Goal: Task Accomplishment & Management: Complete application form

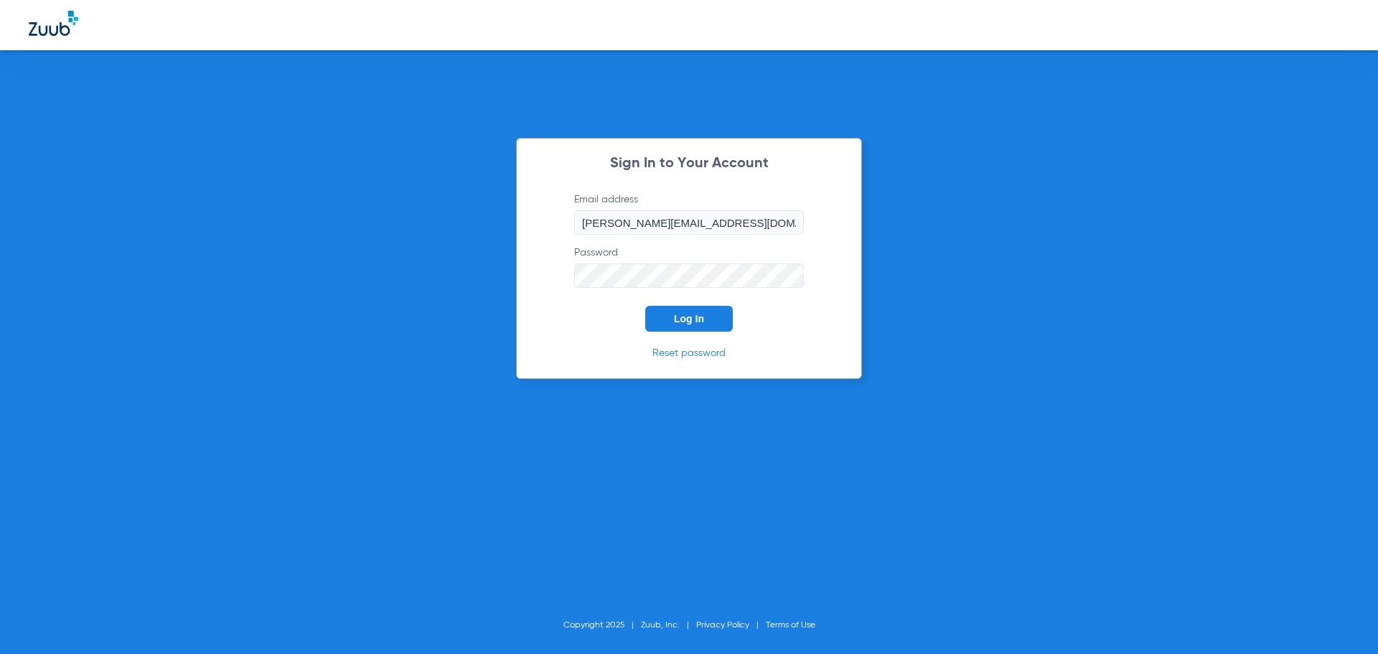
click at [664, 324] on button "Log In" at bounding box center [689, 319] width 88 height 26
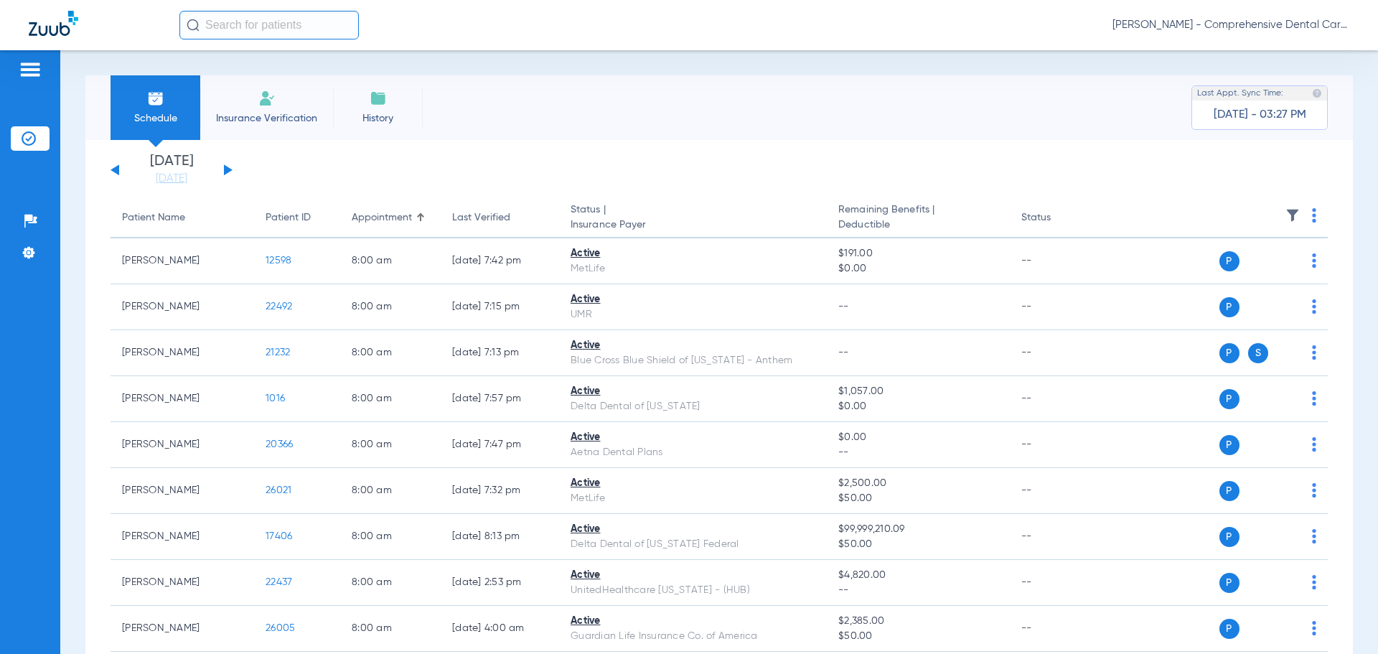
click at [226, 174] on div "[DATE] [DATE] [DATE] [DATE] [DATE] [DATE] [DATE] [DATE] [DATE] [DATE] [DATE] [D…" at bounding box center [172, 170] width 122 height 32
click at [225, 168] on button at bounding box center [228, 169] width 9 height 11
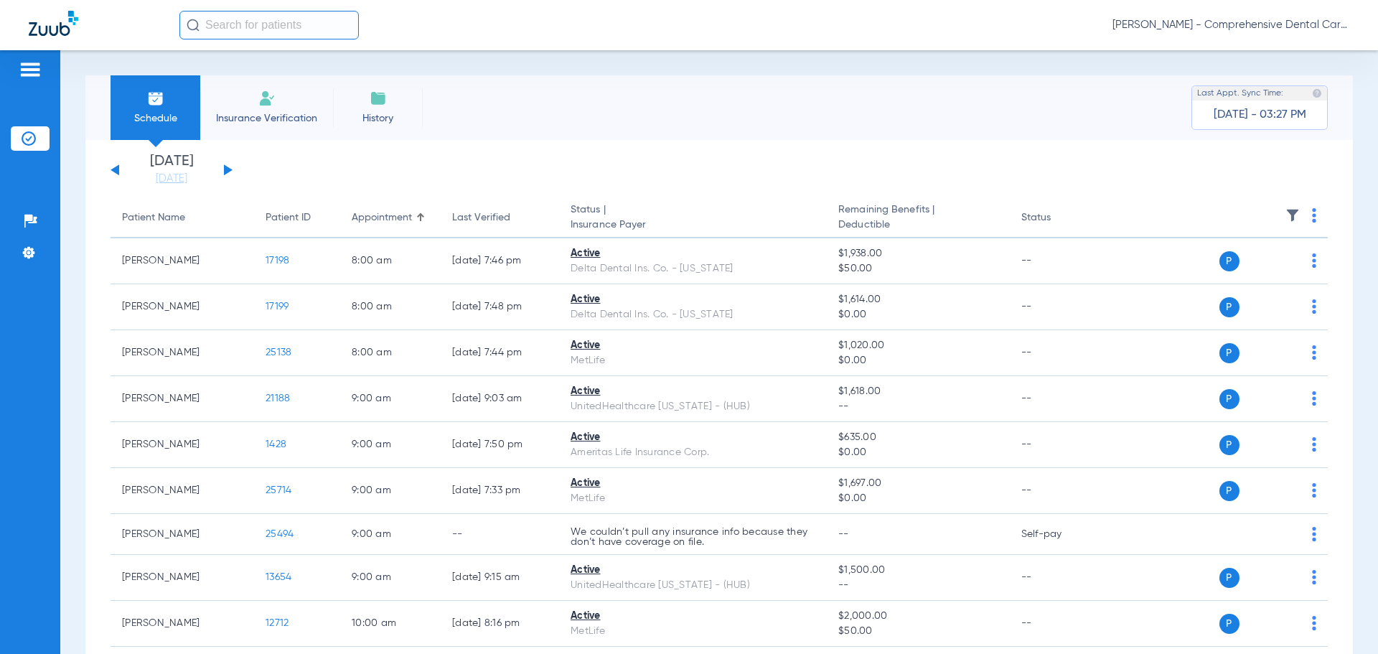
click at [230, 170] on button at bounding box center [228, 169] width 9 height 11
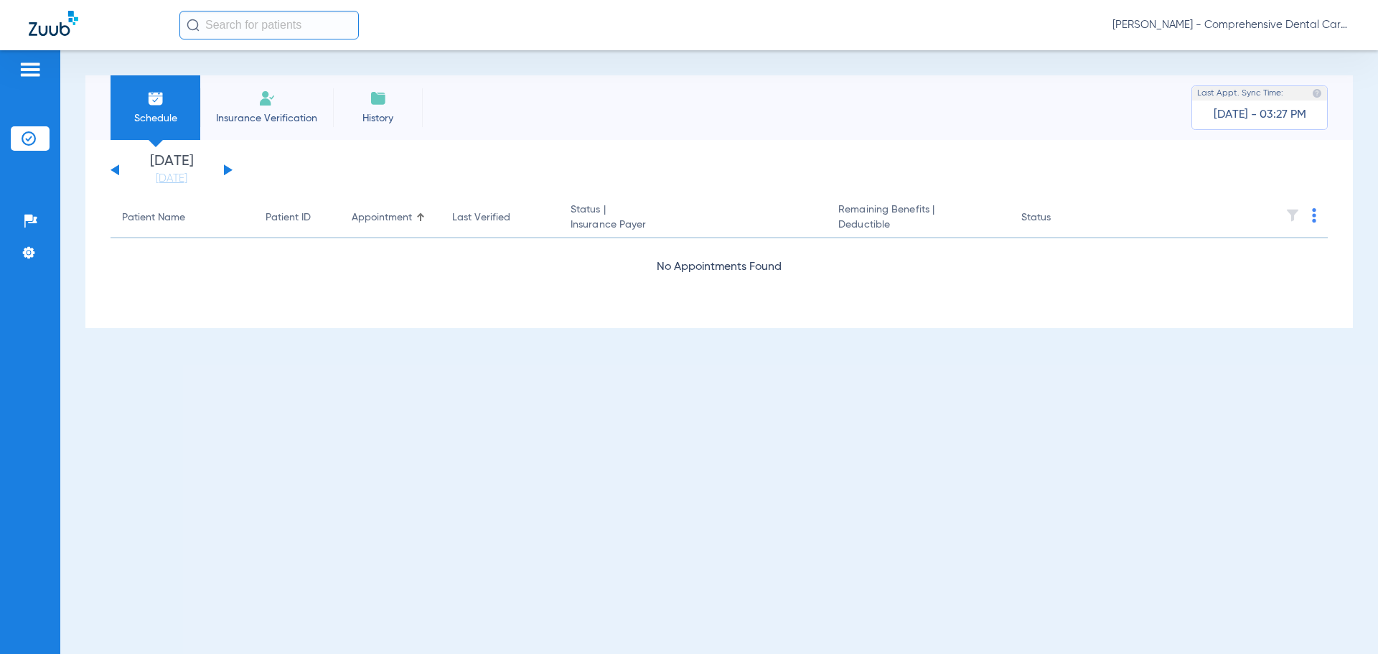
click at [230, 170] on button at bounding box center [228, 169] width 9 height 11
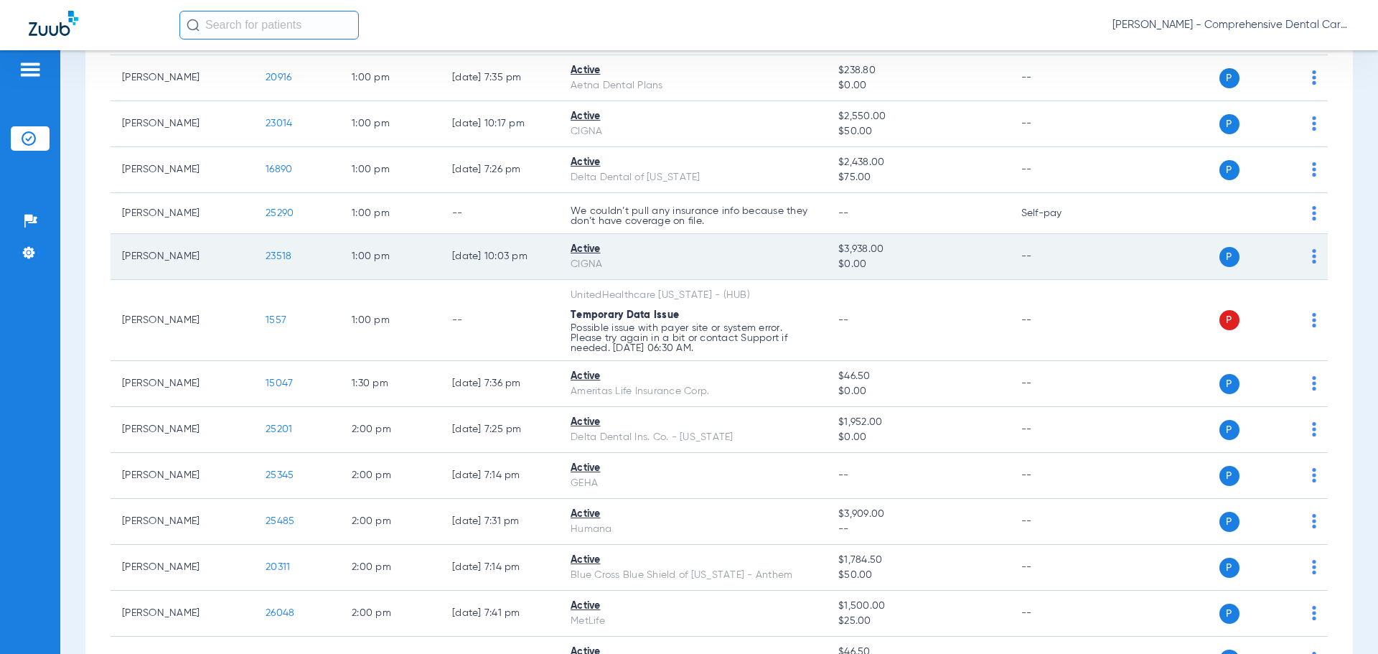
scroll to position [1996, 0]
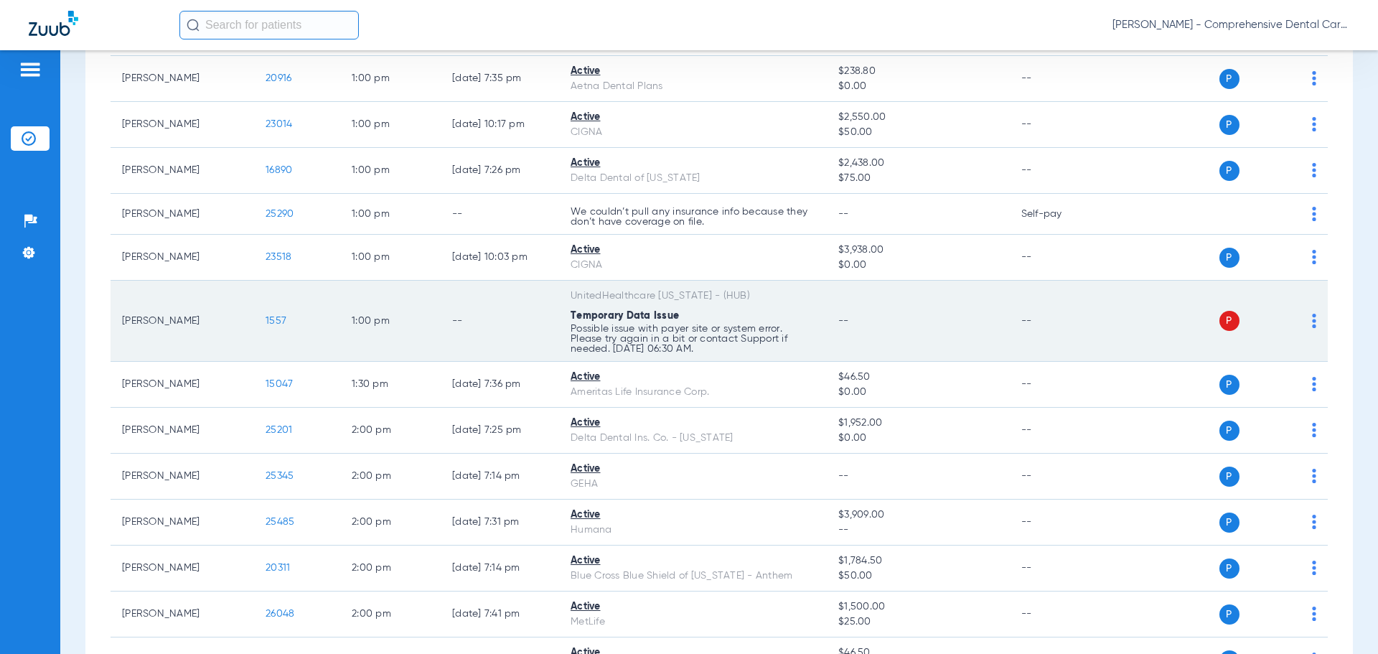
click at [275, 325] on span "1557" at bounding box center [275, 321] width 21 height 10
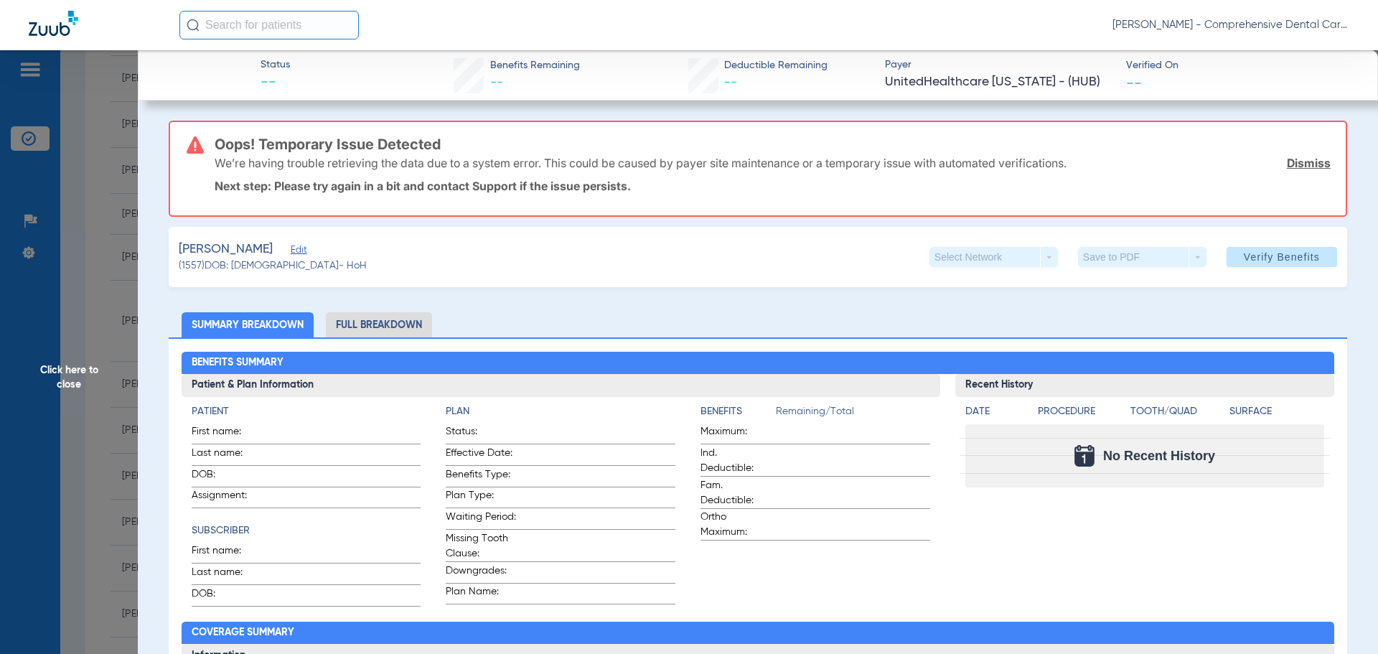
type input "[PERSON_NAME]"
type input "Parish"
type input "[DATE]"
type input "977659466"
type input "1825666"
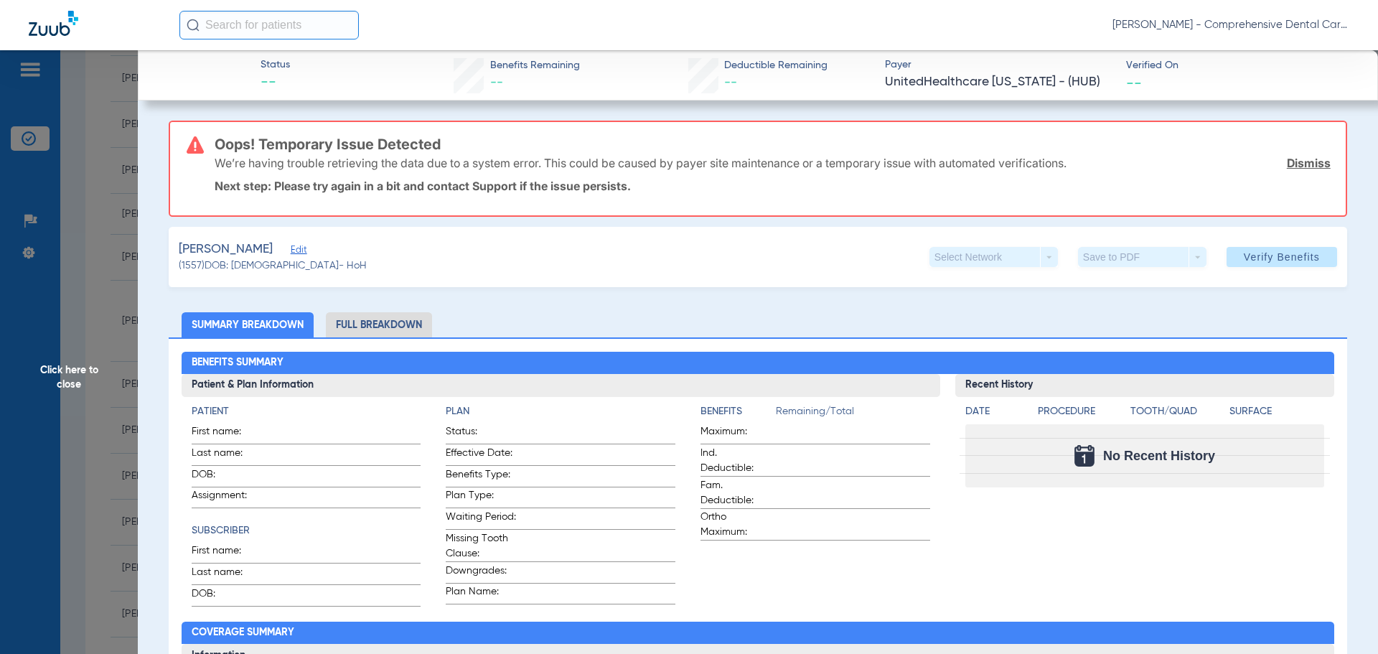
click at [291, 255] on span "Edit" at bounding box center [297, 252] width 13 height 14
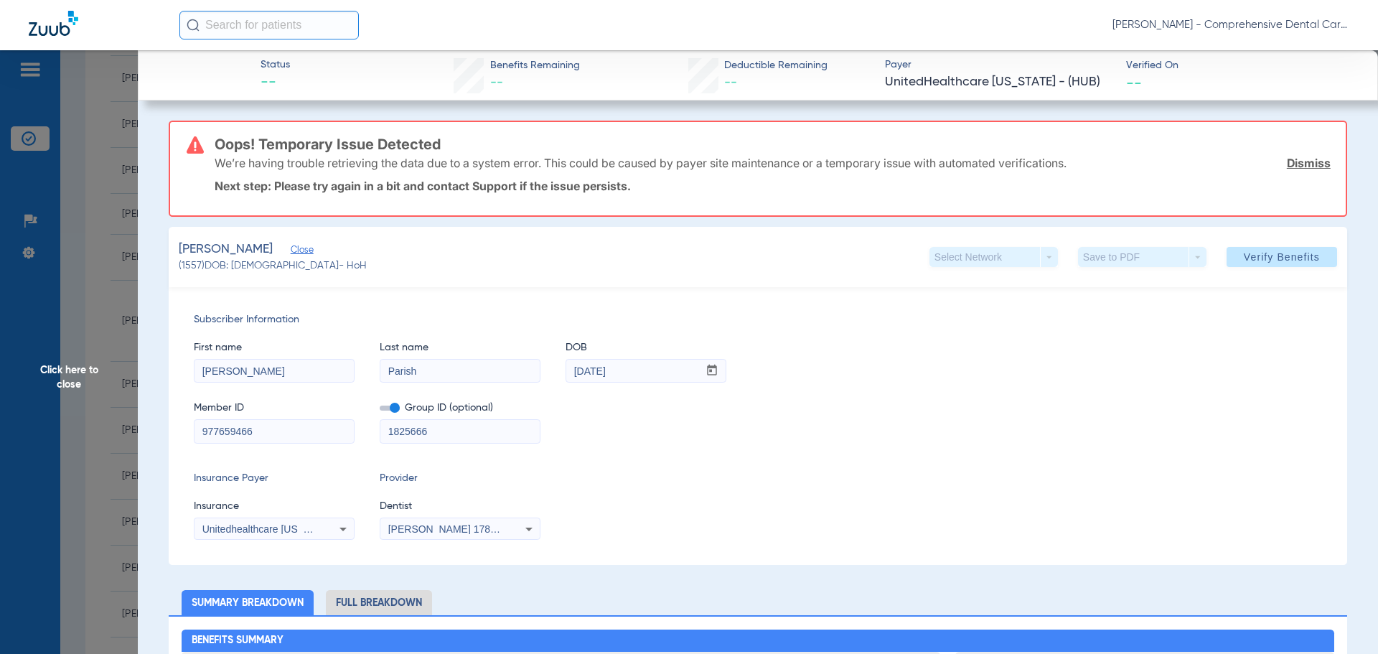
drag, startPoint x: 947, startPoint y: 80, endPoint x: 880, endPoint y: 83, distance: 66.8
click at [885, 83] on span "UnitedHealthcare [US_STATE] - (HUB)" at bounding box center [999, 82] width 229 height 18
copy span "UnitedHealthcare [US_STATE] - (HUB)"
drag, startPoint x: 277, startPoint y: 252, endPoint x: 281, endPoint y: 272, distance: 20.5
click at [291, 251] on span "Close" at bounding box center [297, 252] width 13 height 14
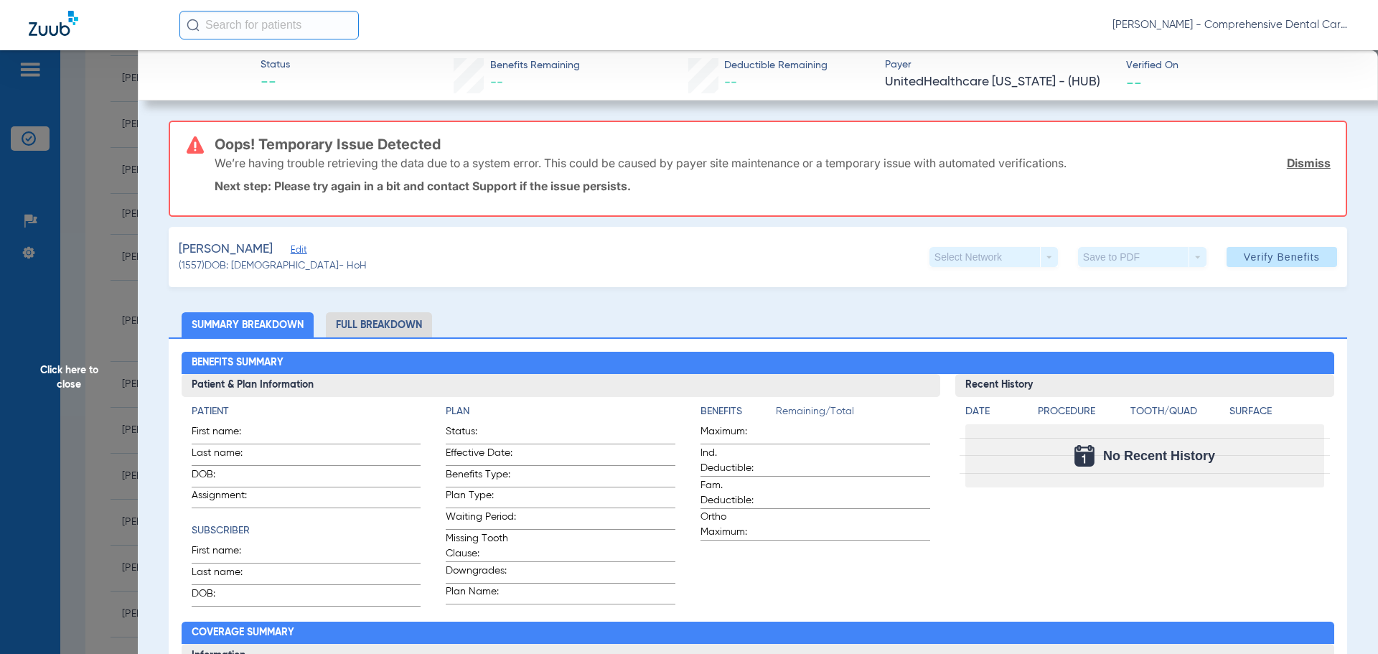
click at [291, 251] on span "Edit" at bounding box center [297, 252] width 13 height 14
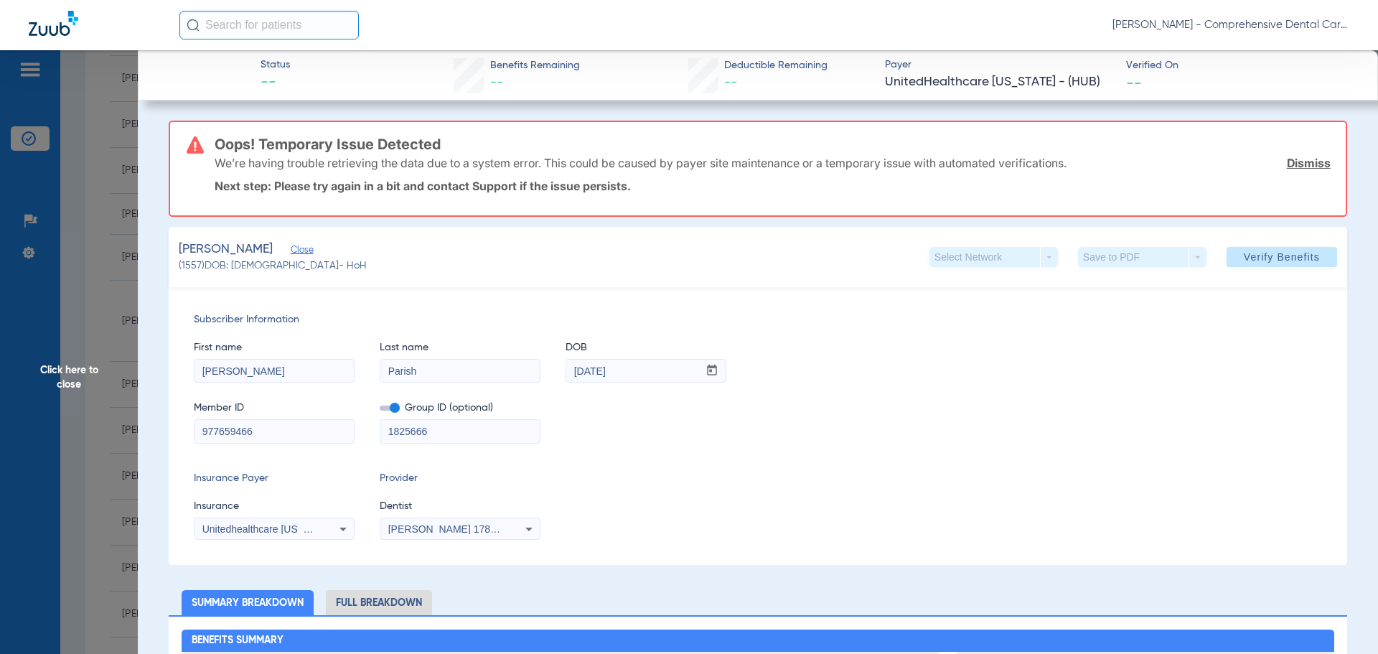
scroll to position [215, 0]
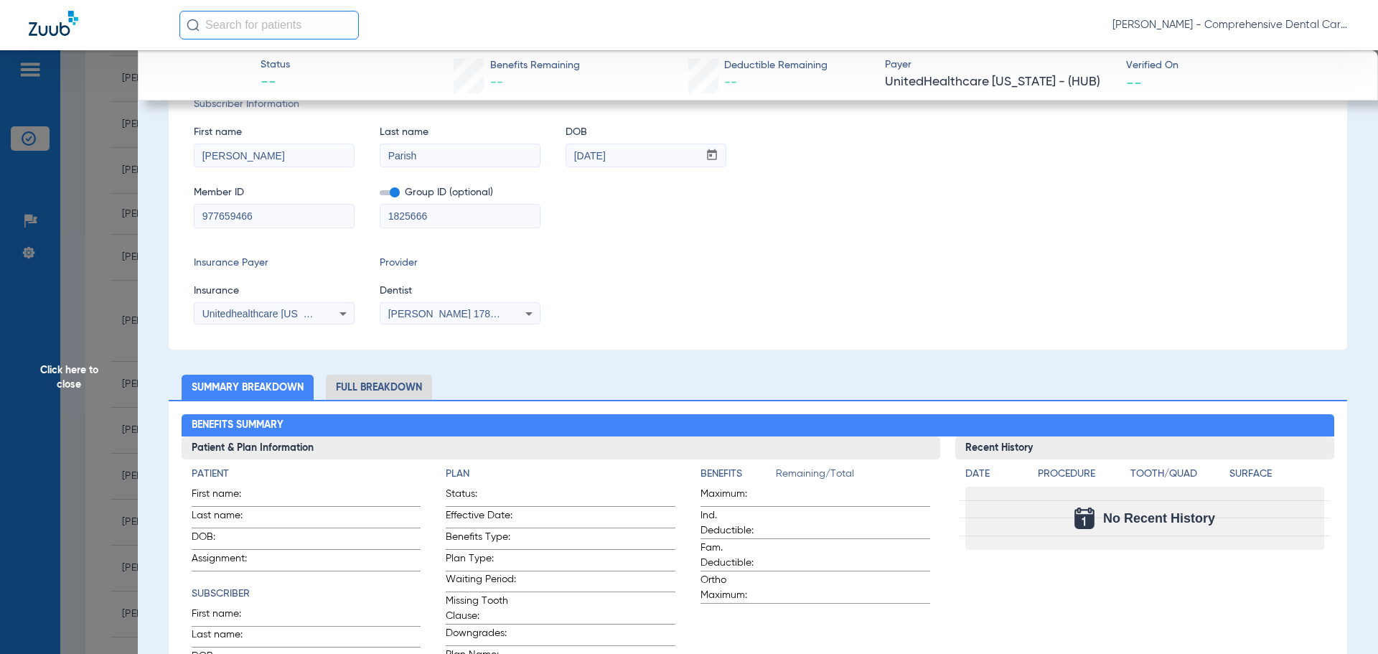
click at [318, 311] on div "Unitedhealthcare [US_STATE] - (Hub)" at bounding box center [273, 313] width 159 height 17
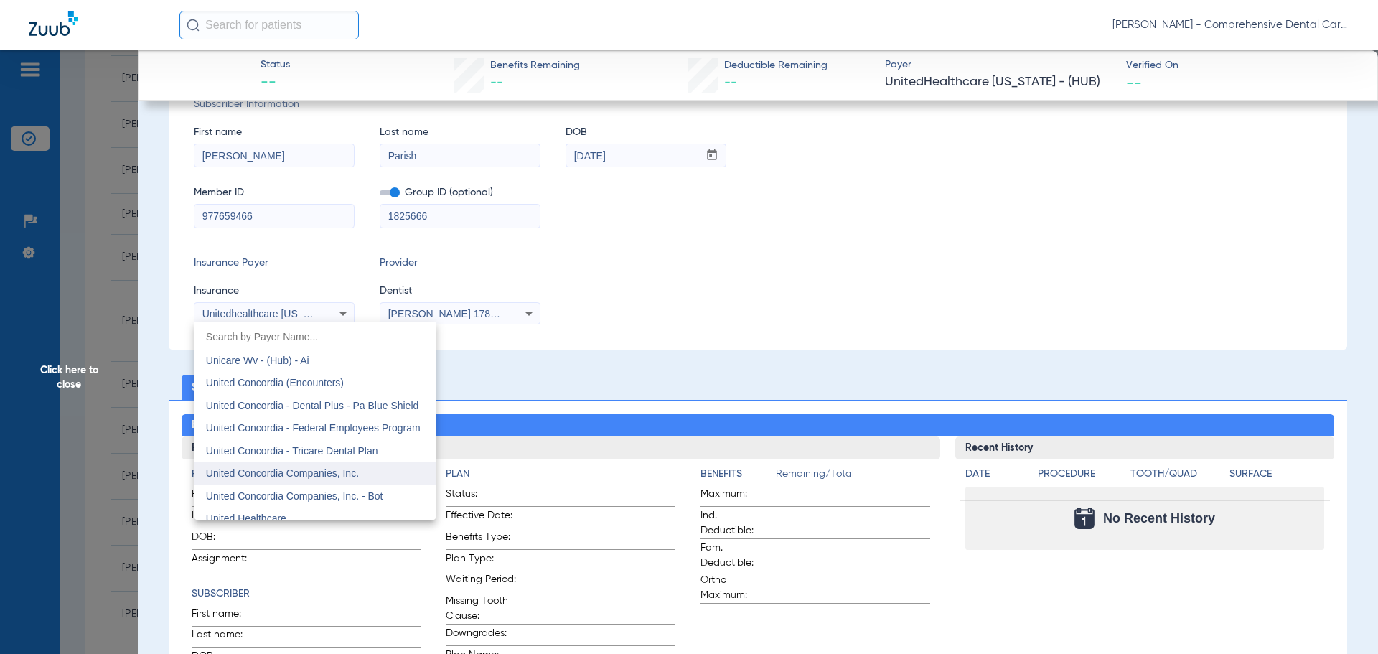
scroll to position [8551, 0]
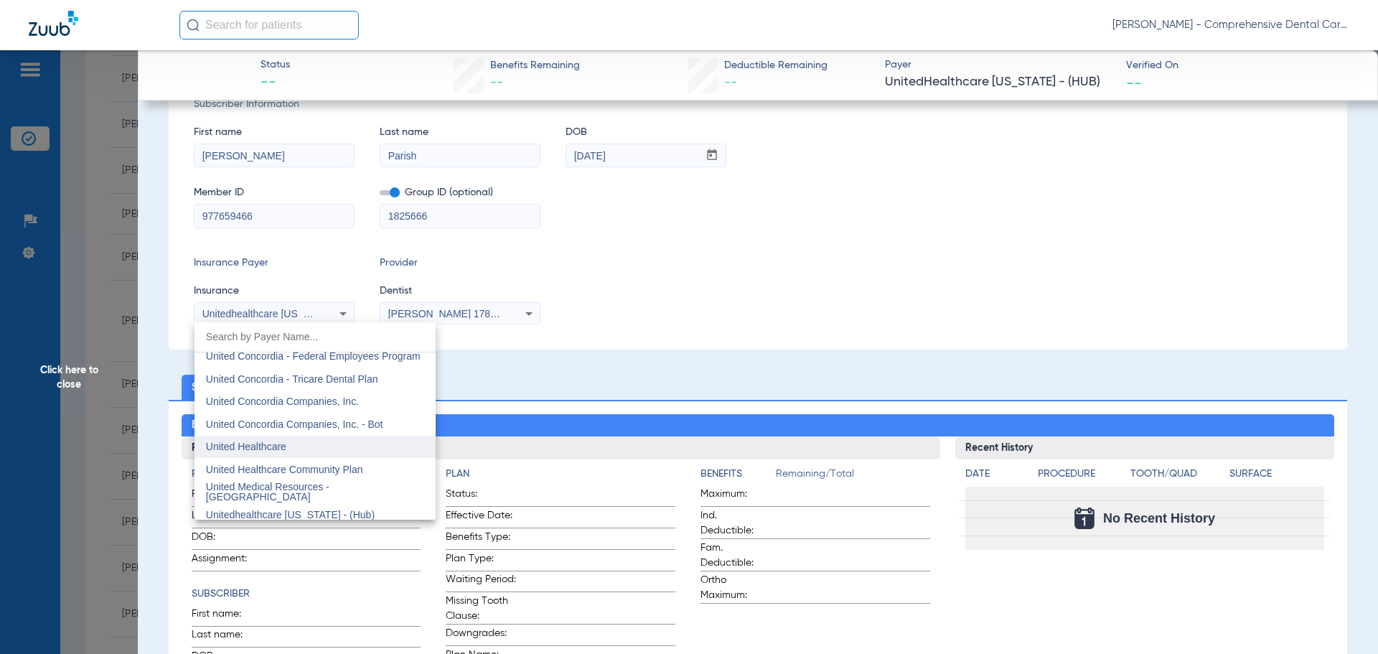
click at [289, 441] on mat-option "United Healthcare" at bounding box center [314, 447] width 241 height 23
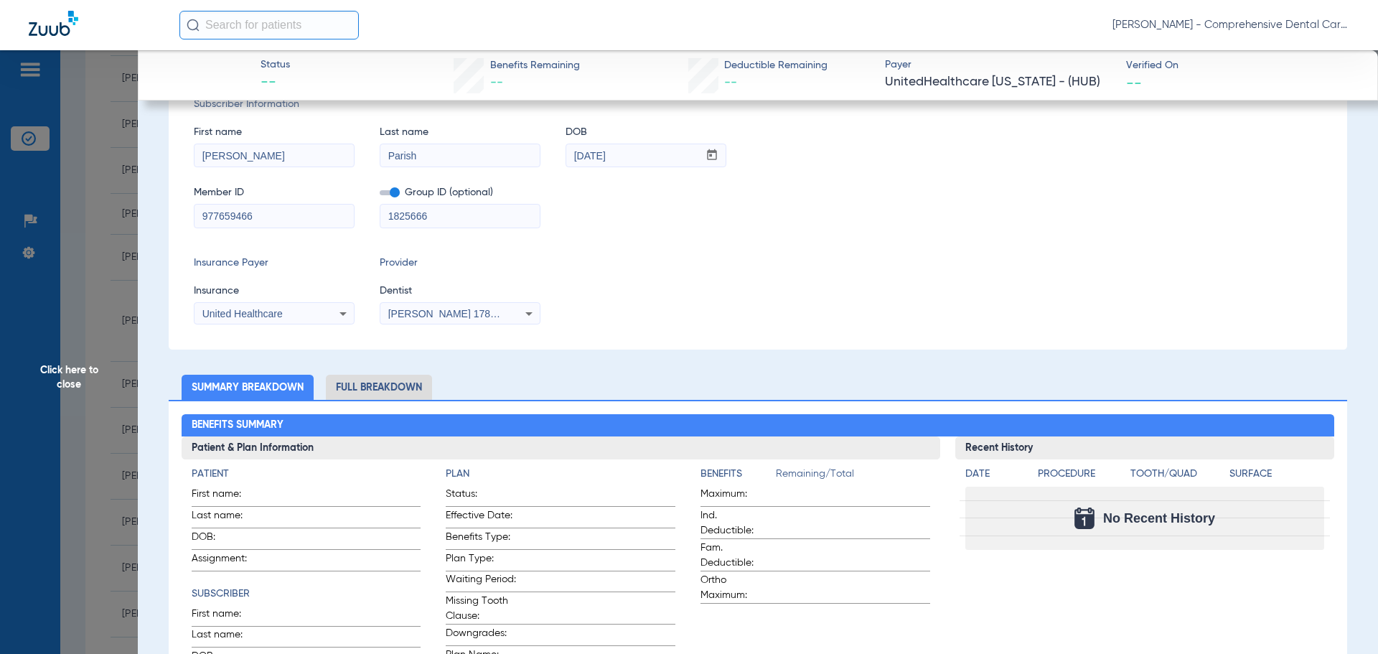
drag, startPoint x: 295, startPoint y: 314, endPoint x: 192, endPoint y: 321, distance: 103.6
click at [192, 321] on div "Subscriber Information First name [PERSON_NAME] Last name Parish DOB mm / dd / …" at bounding box center [758, 211] width 1178 height 278
copy span "United Healthcare"
click at [71, 387] on span "Click here to close" at bounding box center [69, 377] width 138 height 654
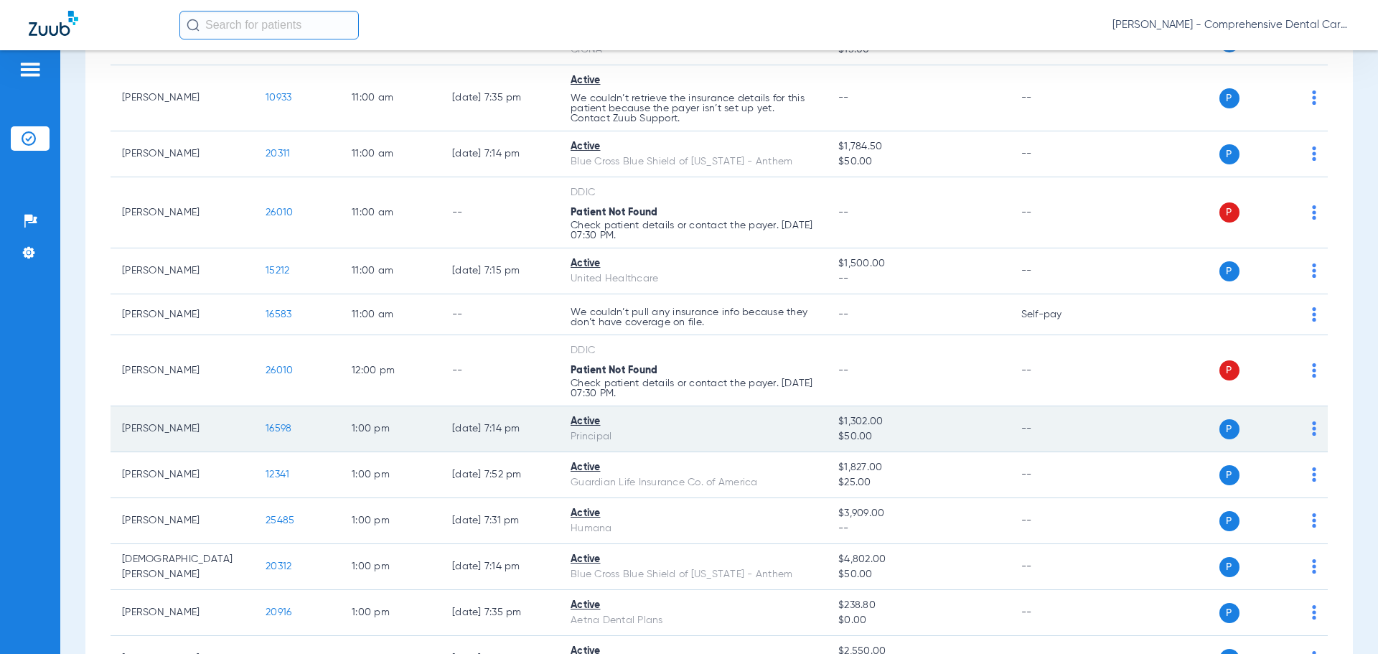
scroll to position [1422, 0]
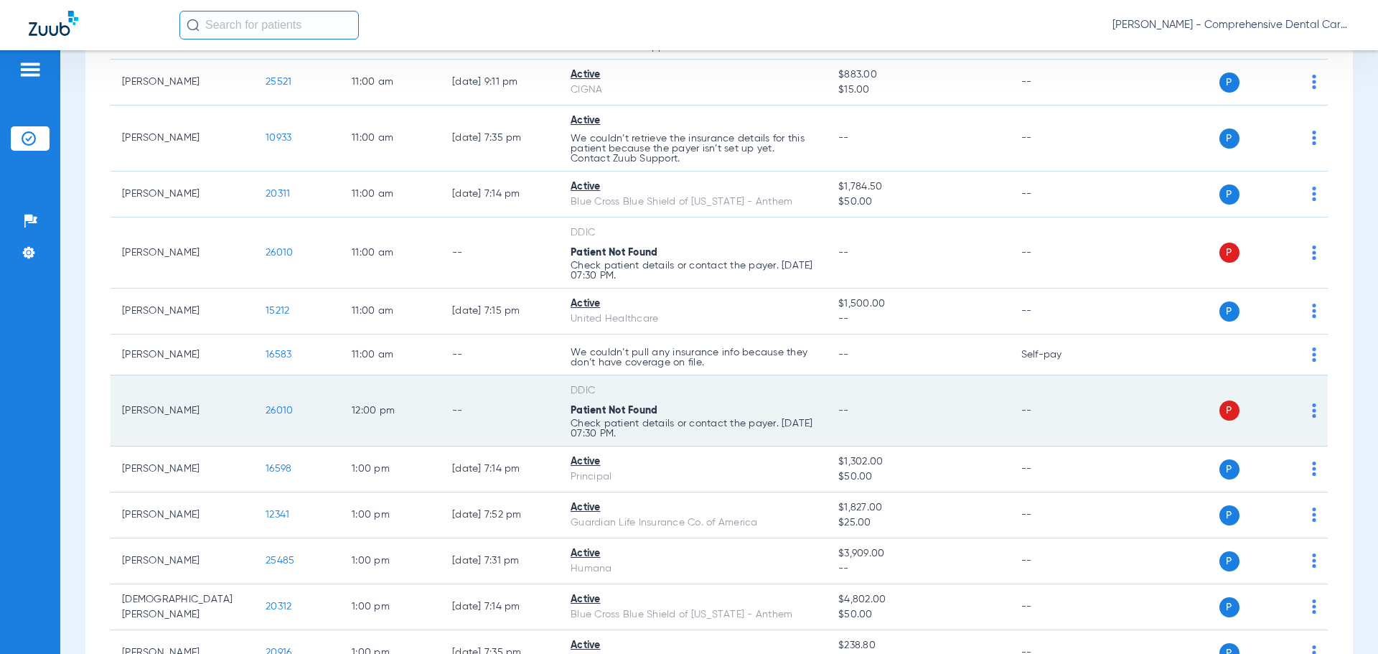
click at [287, 410] on span "26010" at bounding box center [278, 410] width 27 height 10
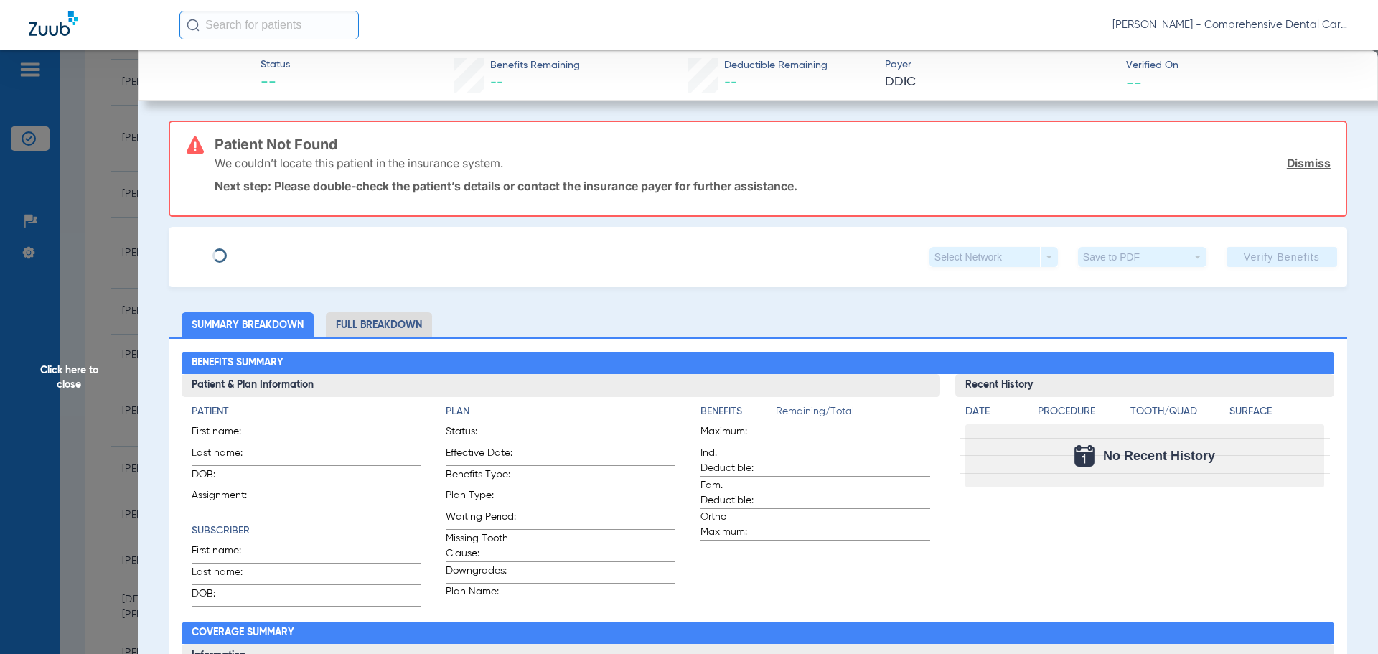
type input "Davia"
type input "[PERSON_NAME]"
type input "[DATE]"
type input "123085261101"
type input "21404"
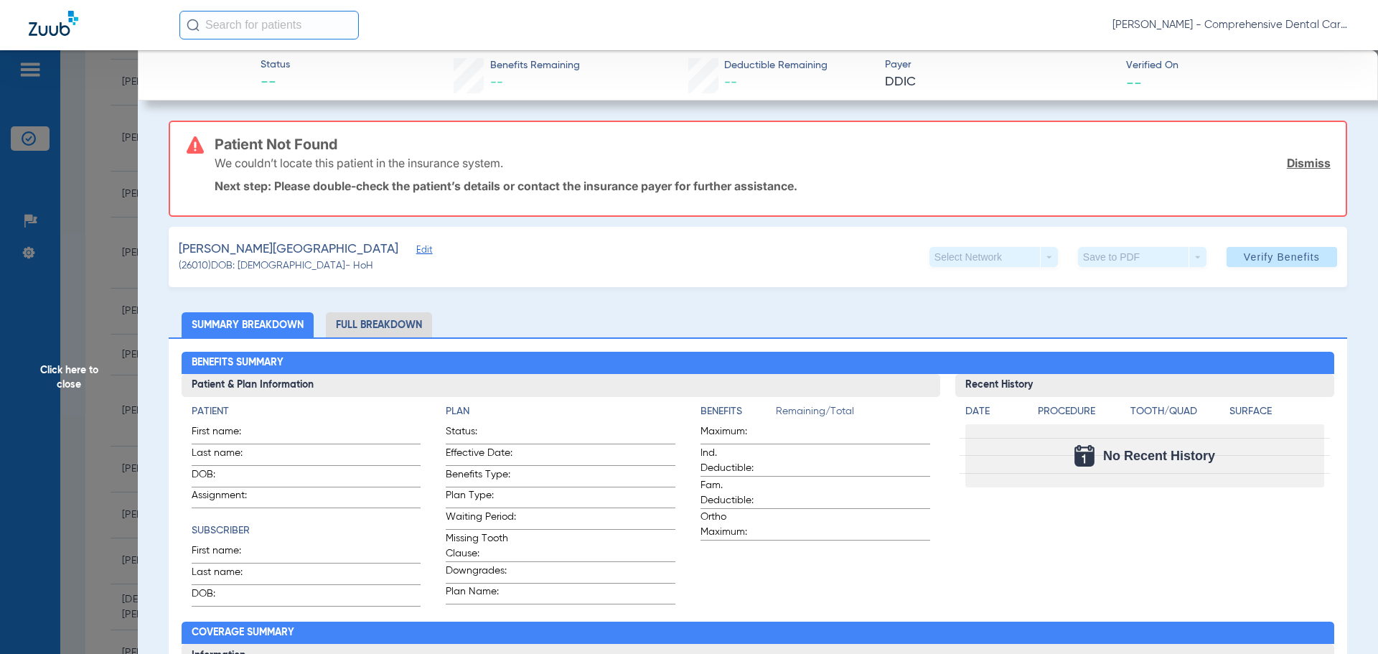
click at [416, 256] on span "Edit" at bounding box center [422, 252] width 13 height 14
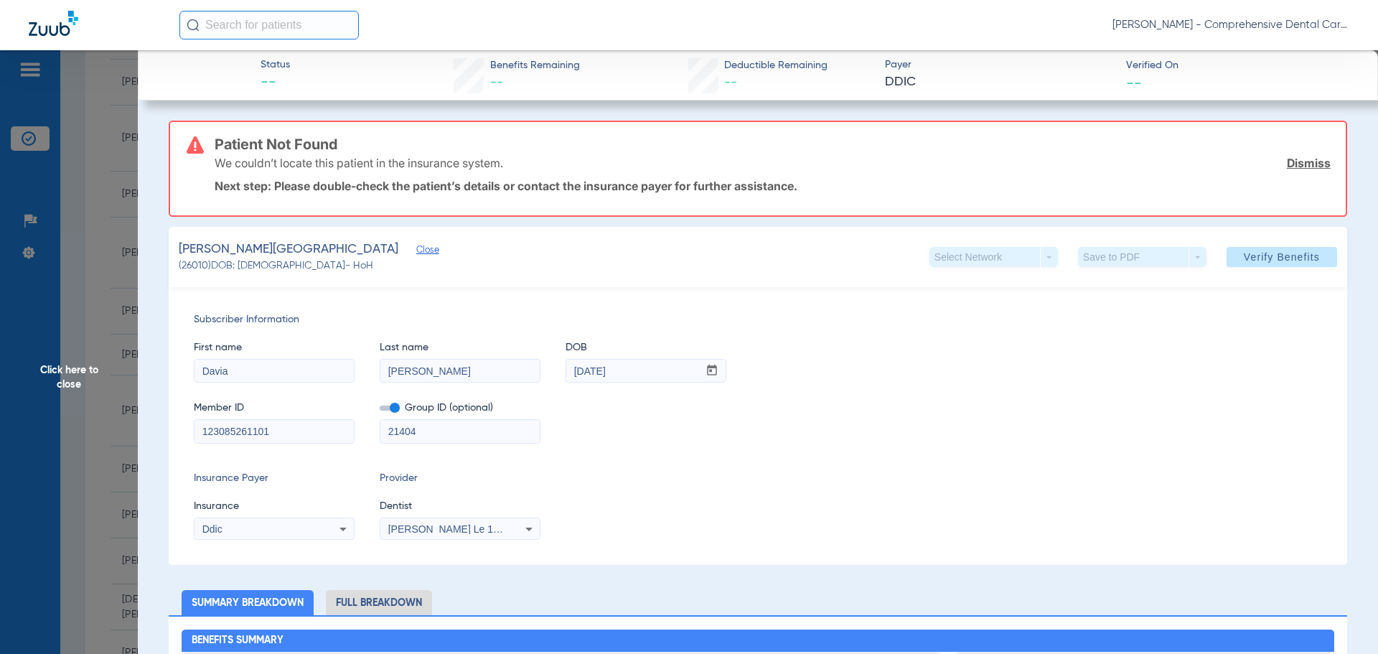
click at [231, 534] on div "Ddic" at bounding box center [273, 528] width 159 height 17
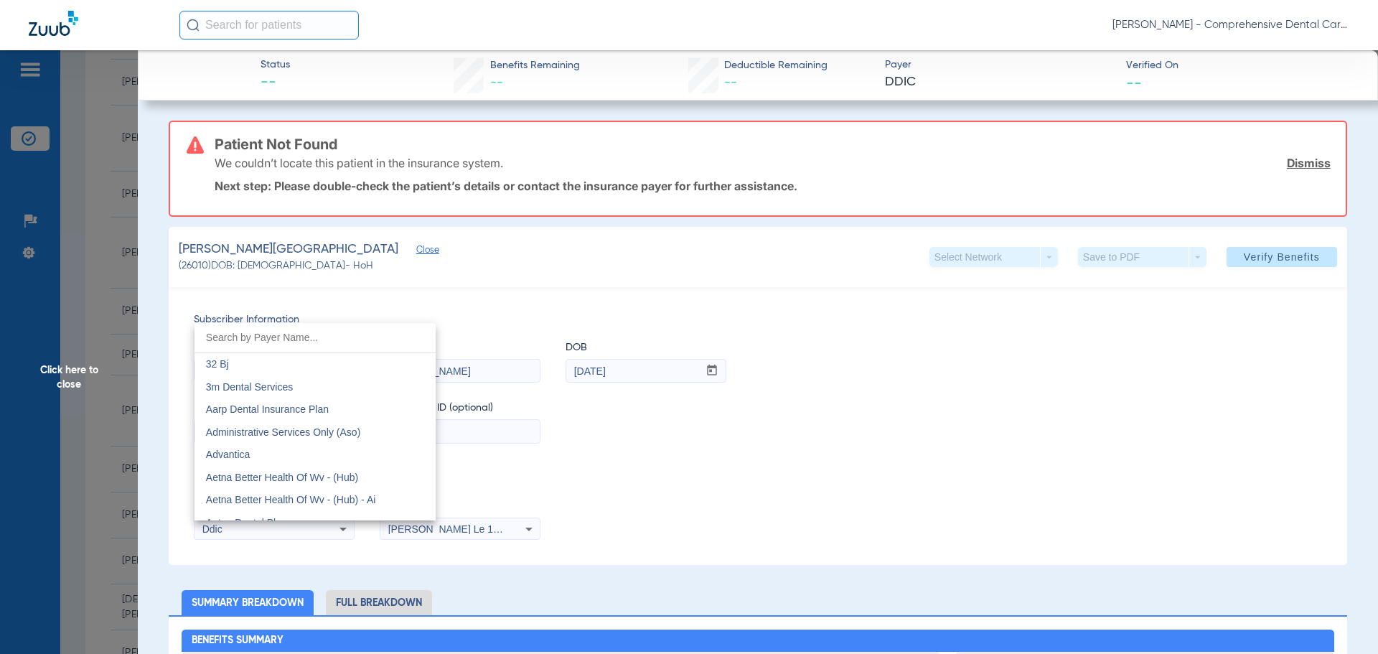
scroll to position [2161, 0]
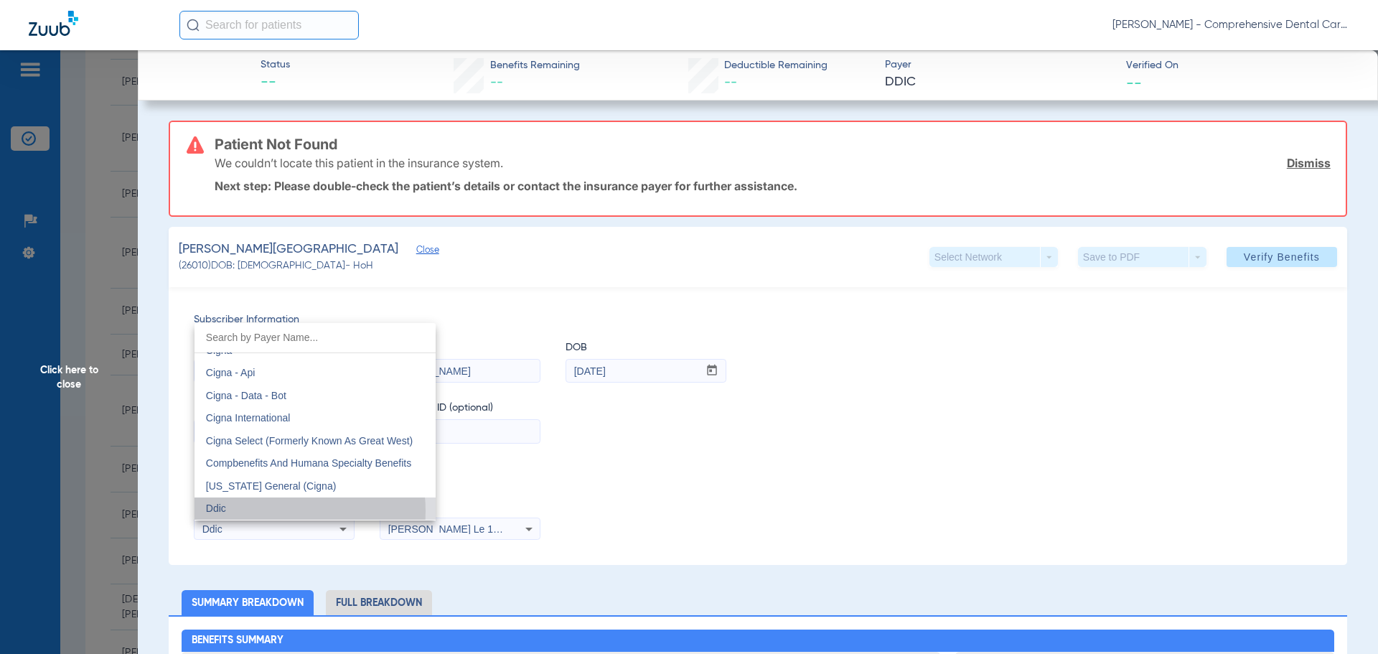
drag, startPoint x: 266, startPoint y: 511, endPoint x: 189, endPoint y: 512, distance: 77.5
click at [189, 512] on div "32 Bj 3m Dental Services Aarp Dental Insurance Plan Administrative Services Onl…" at bounding box center [689, 327] width 1378 height 654
click at [784, 512] on div at bounding box center [689, 327] width 1378 height 654
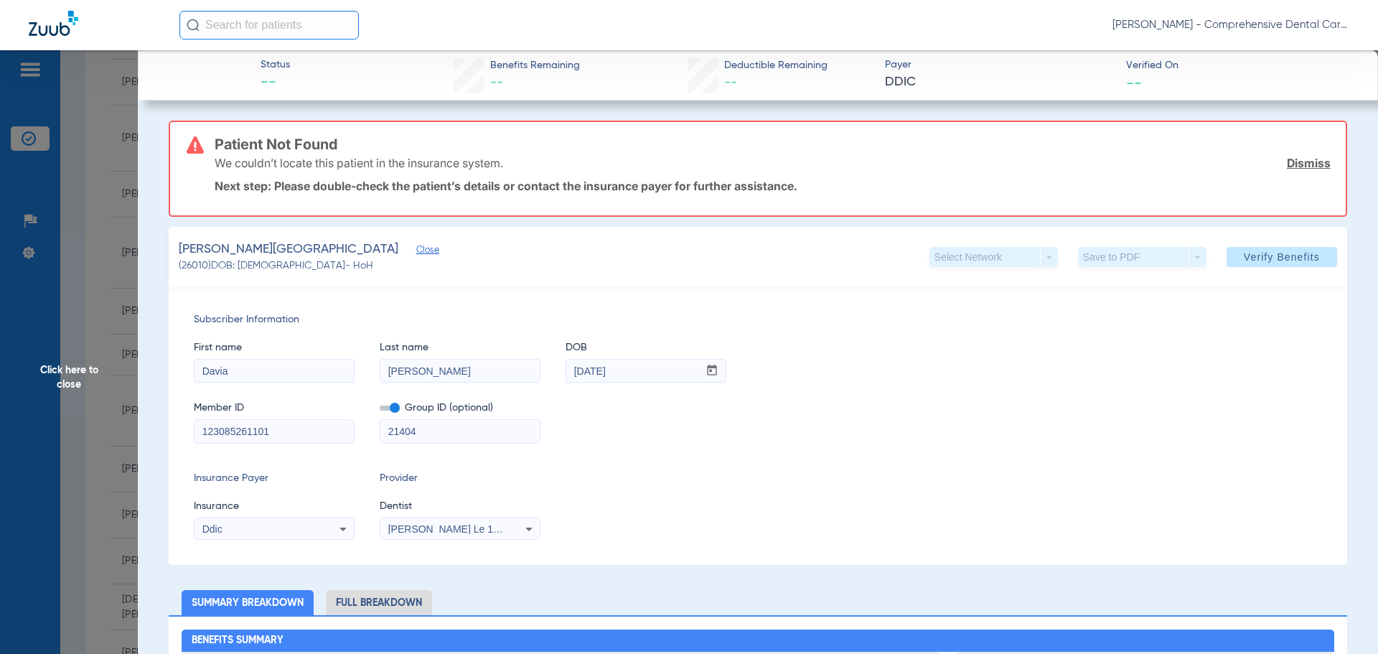
drag, startPoint x: 916, startPoint y: 83, endPoint x: 876, endPoint y: 83, distance: 40.2
click at [876, 83] on div "Status -- Benefits Remaining -- Deductible Remaining -- Payer DDIC Verified On …" at bounding box center [758, 75] width 1240 height 50
copy span "DDIC"
click at [14, 412] on span "Click here to close" at bounding box center [69, 377] width 138 height 654
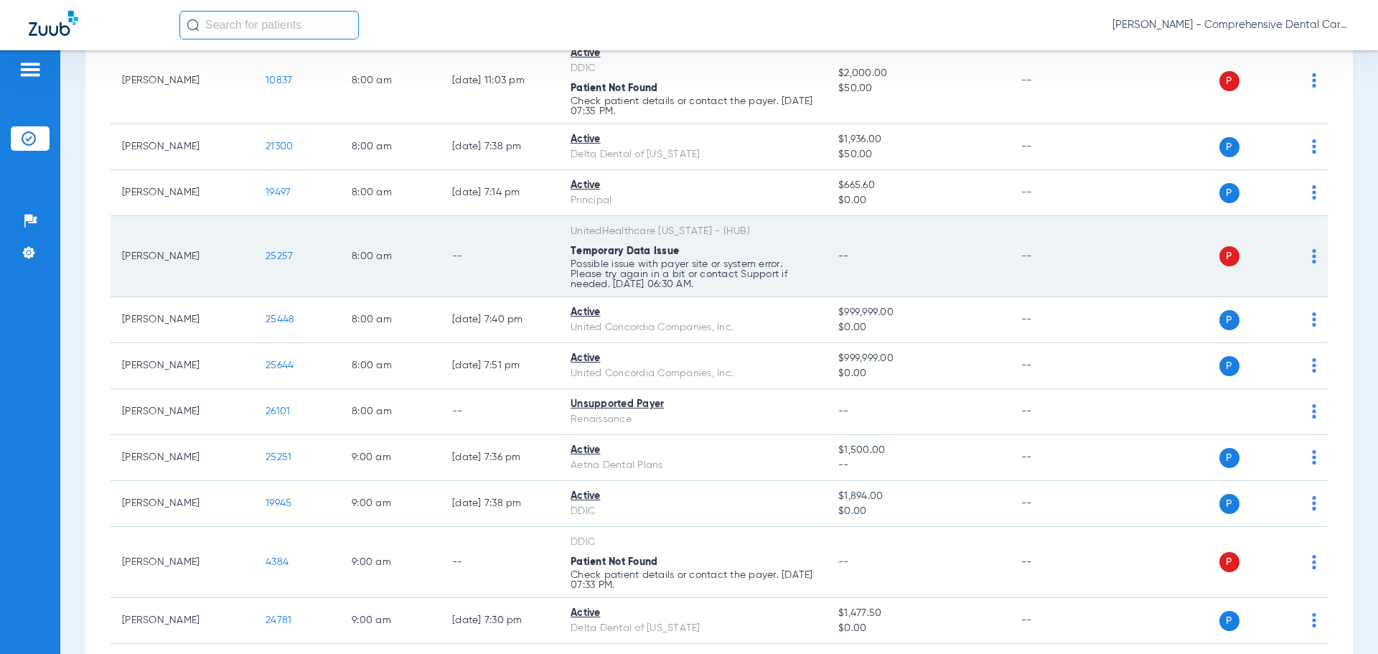
scroll to position [59, 0]
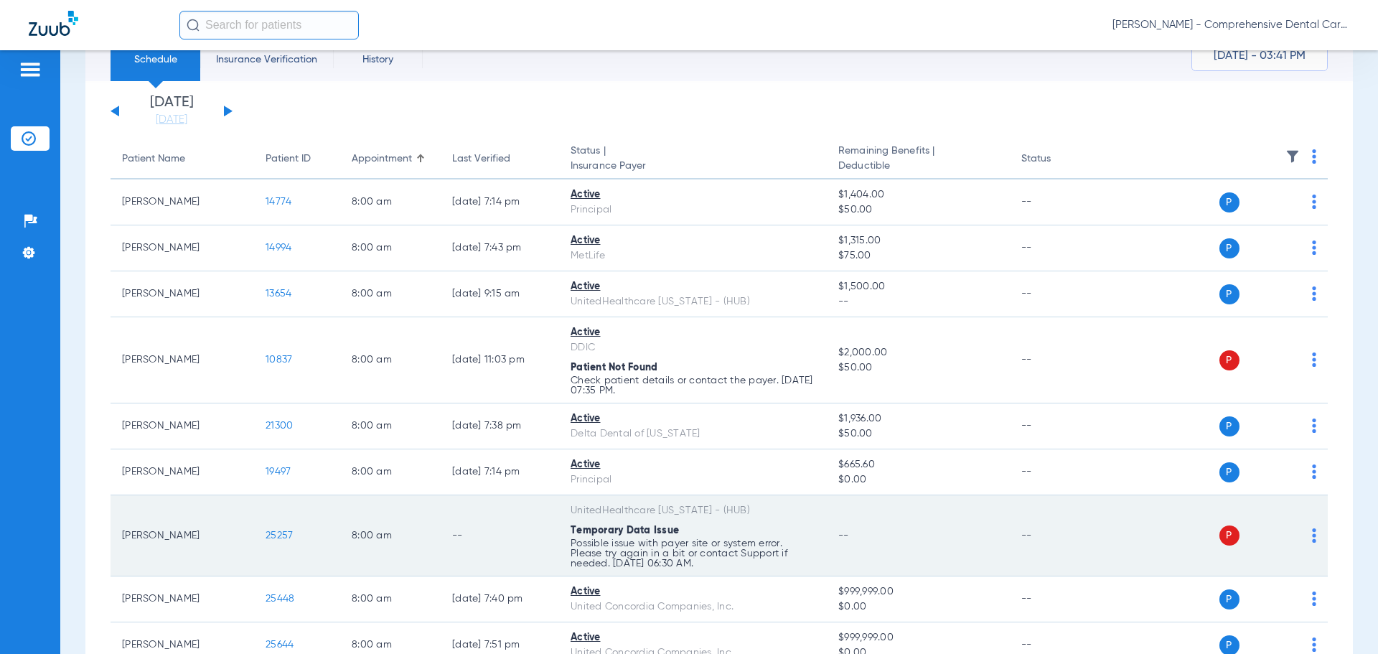
drag, startPoint x: 561, startPoint y: 535, endPoint x: 608, endPoint y: 570, distance: 58.4
click at [608, 570] on td "UnitedHealthcare [US_STATE] - (HUB) Temporary Data Issue Possible issue with pa…" at bounding box center [693, 535] width 268 height 81
copy app-schedule-view-error "Temporary Data Issue Possible issue with payer site or system error. Please try…"
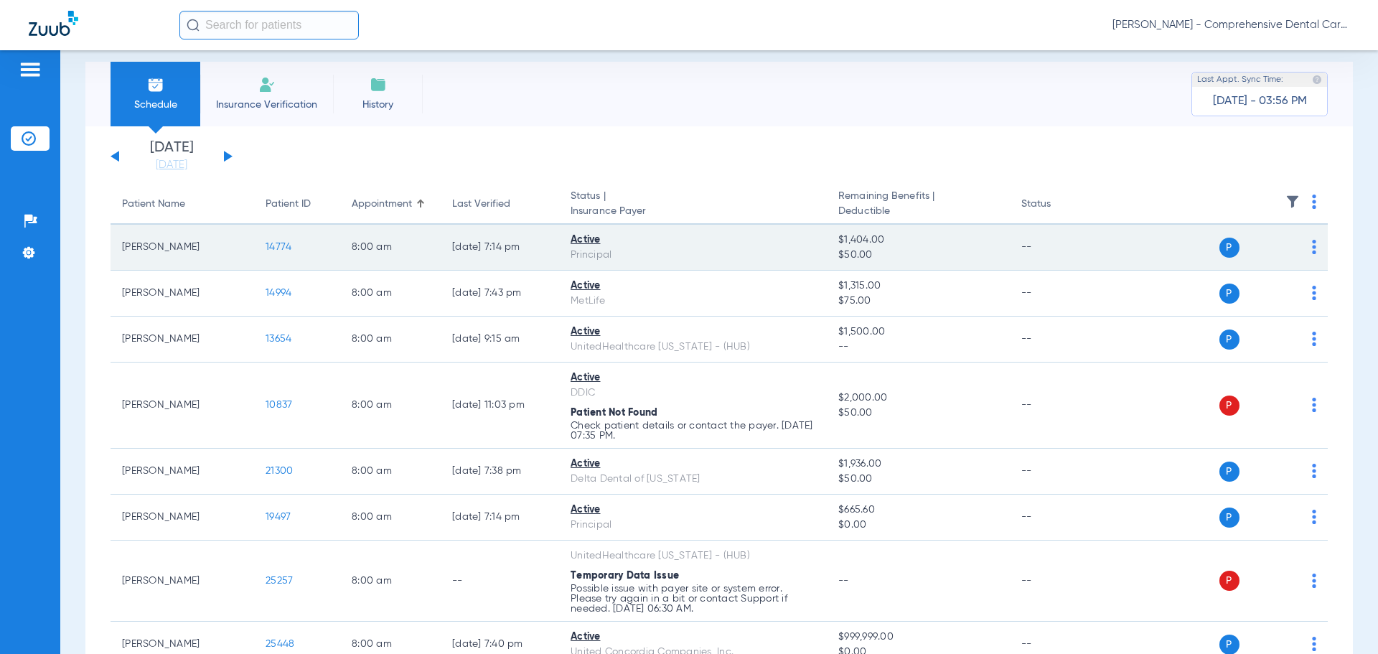
scroll to position [0, 0]
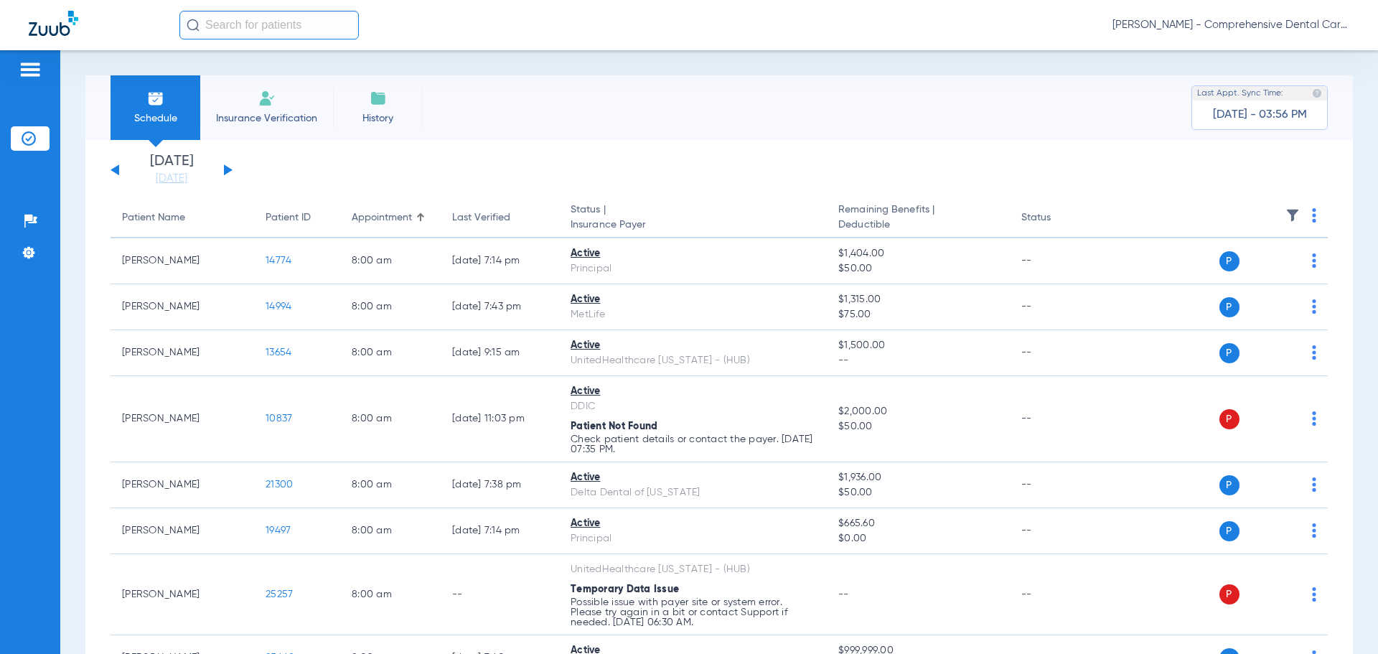
click at [232, 172] on div "[DATE] [DATE] [DATE] [DATE] [DATE] [DATE] [DATE] [DATE] [DATE] [DATE] [DATE] [D…" at bounding box center [172, 170] width 122 height 32
click at [227, 169] on button at bounding box center [228, 169] width 9 height 11
